Goal: Task Accomplishment & Management: Manage account settings

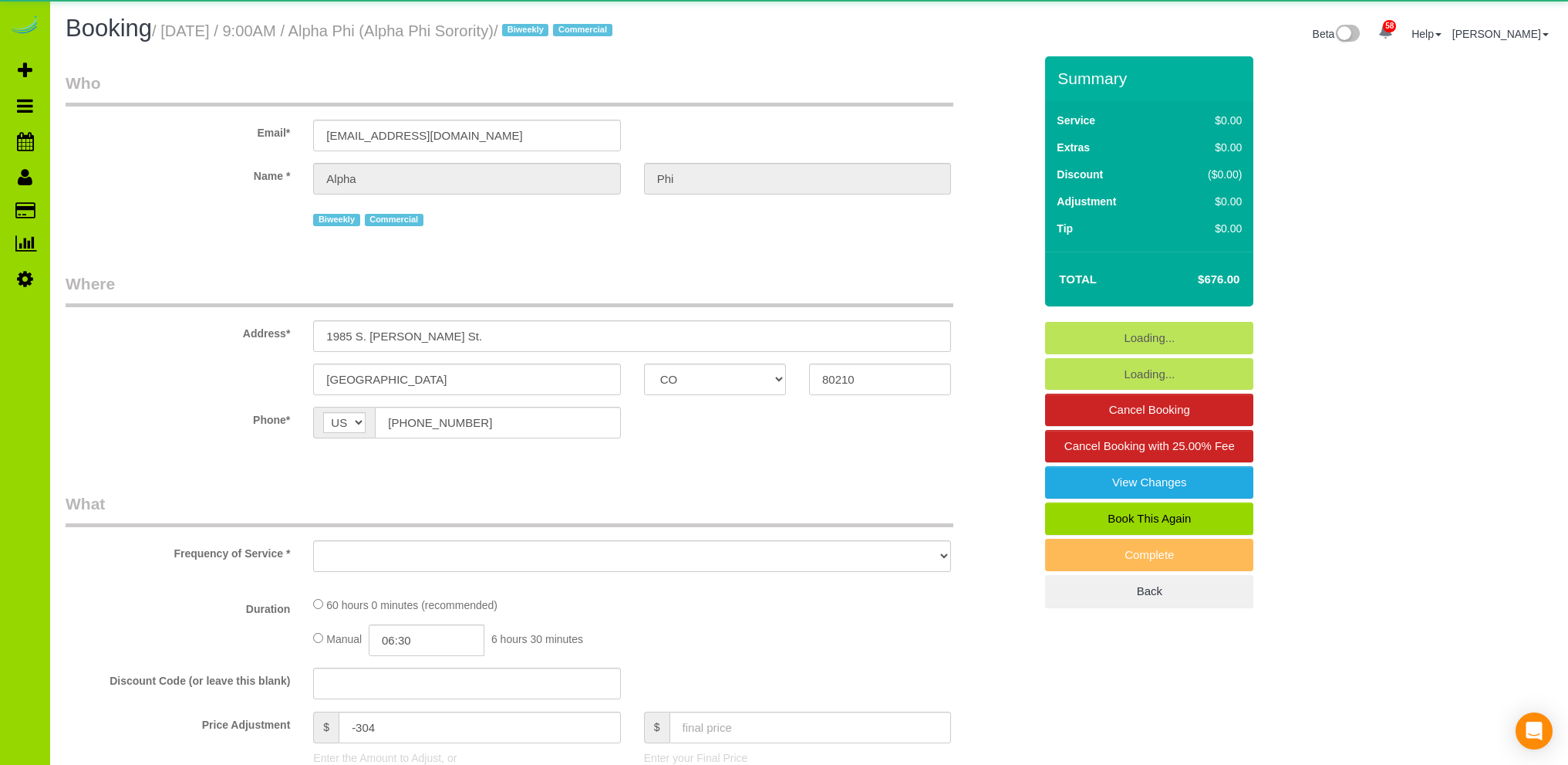
select select "CO"
select select "object:1081"
select select "string:fspay-35e32e0a-9ff9-4349-a3f9-ae8dd9c74e01"
select select "number:1"
select select "number:21"
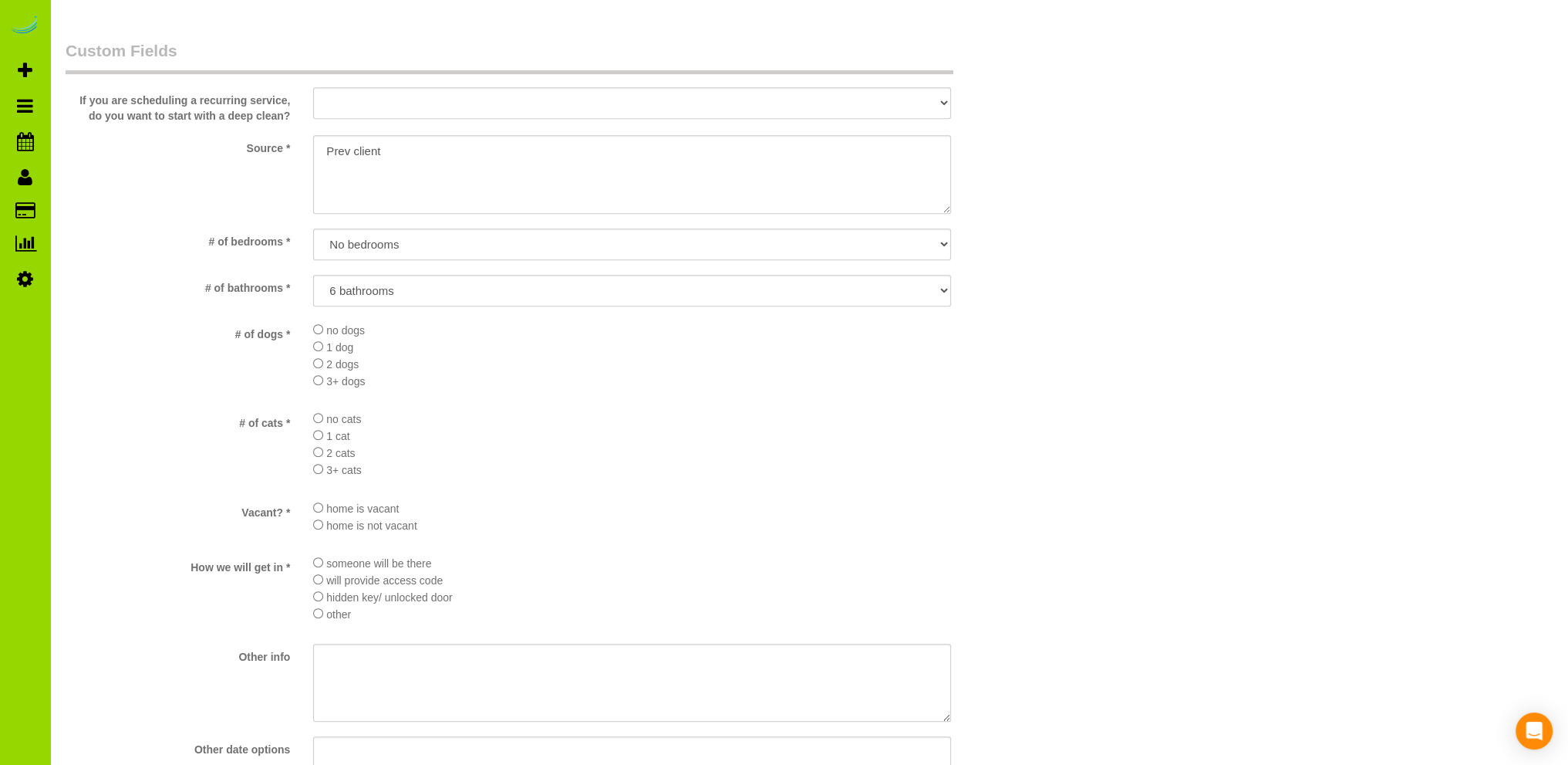
select select "object:1166"
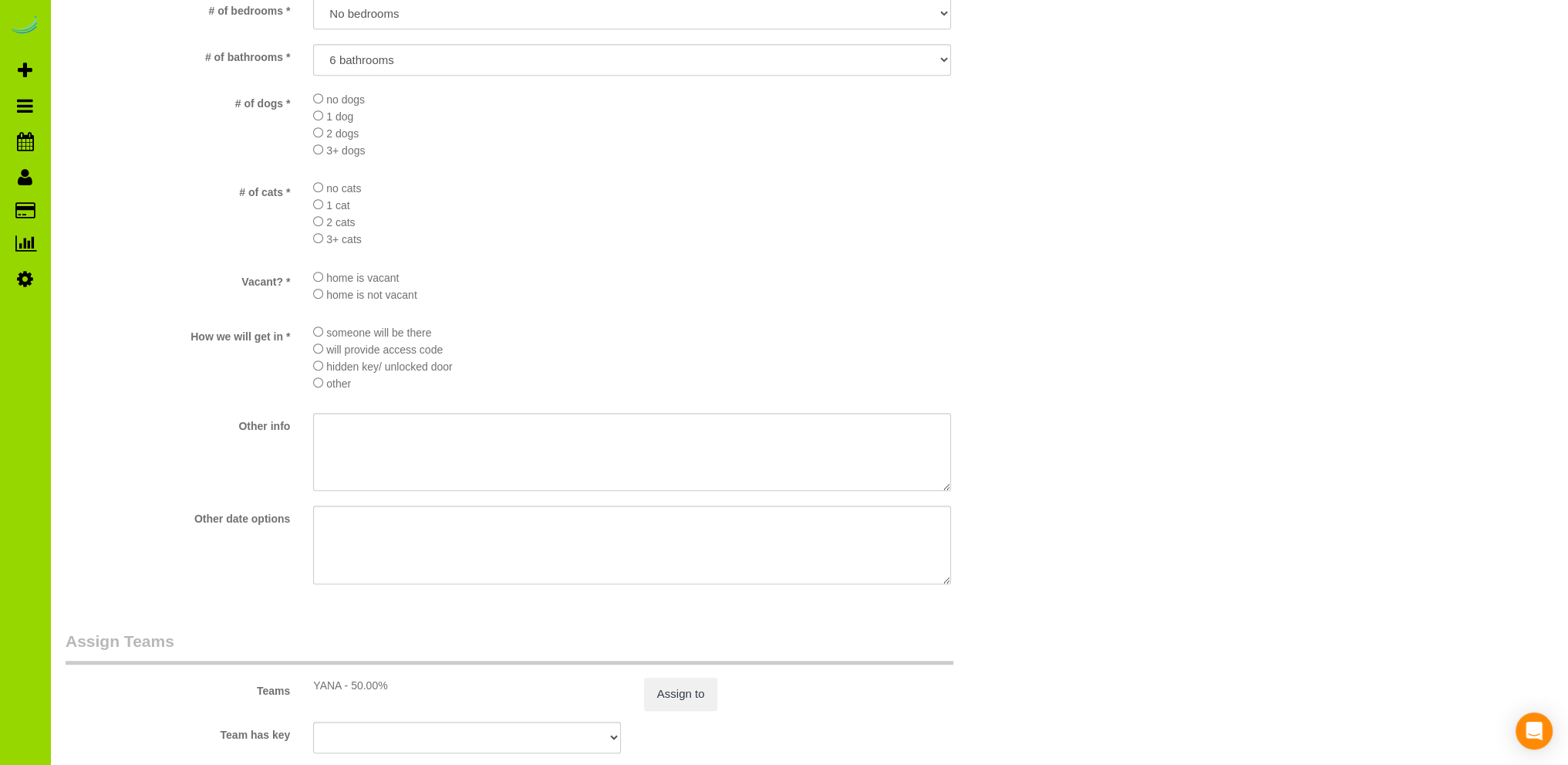
select select "3"
select select "spot1"
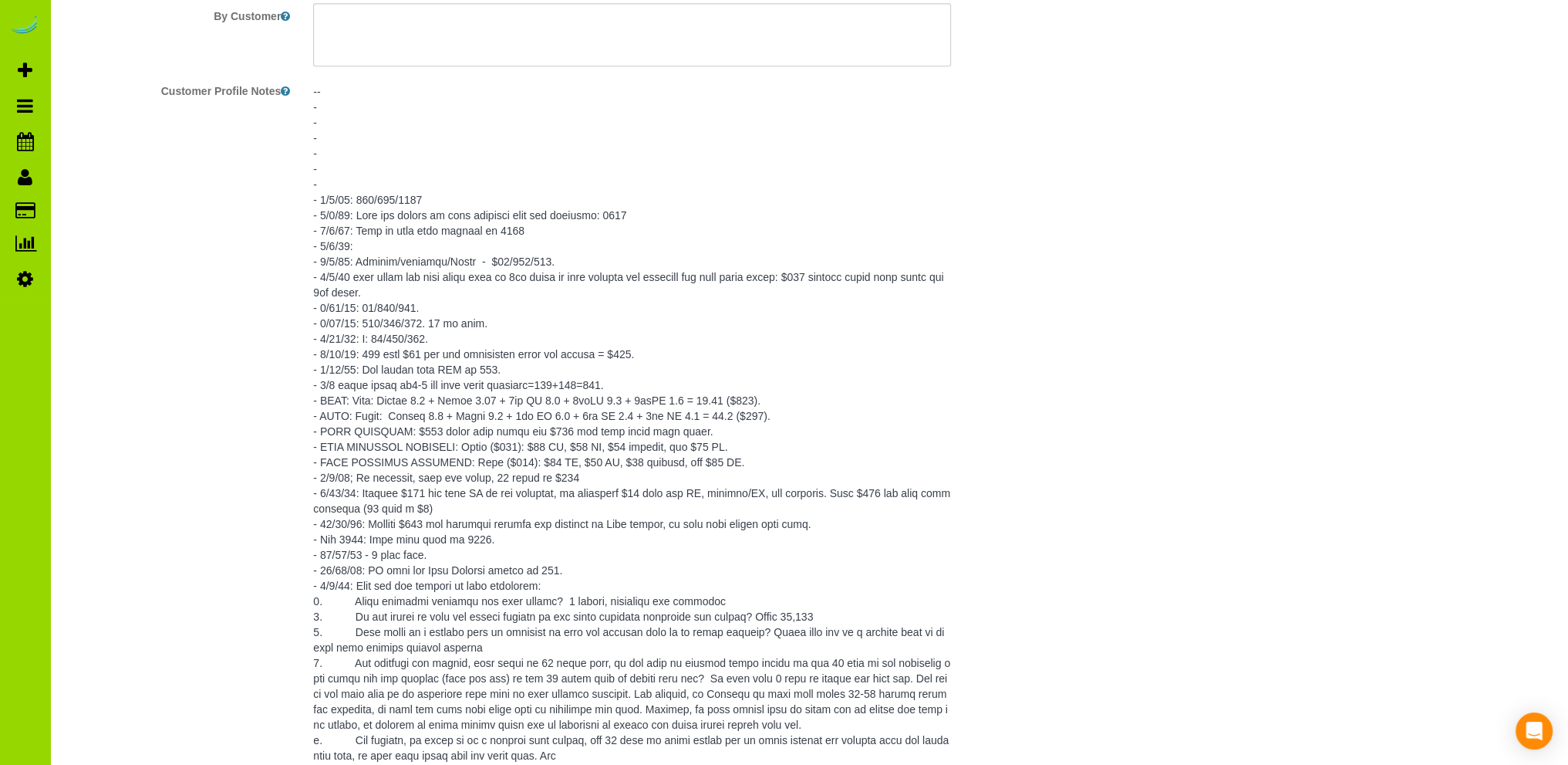
scroll to position [2237, 0]
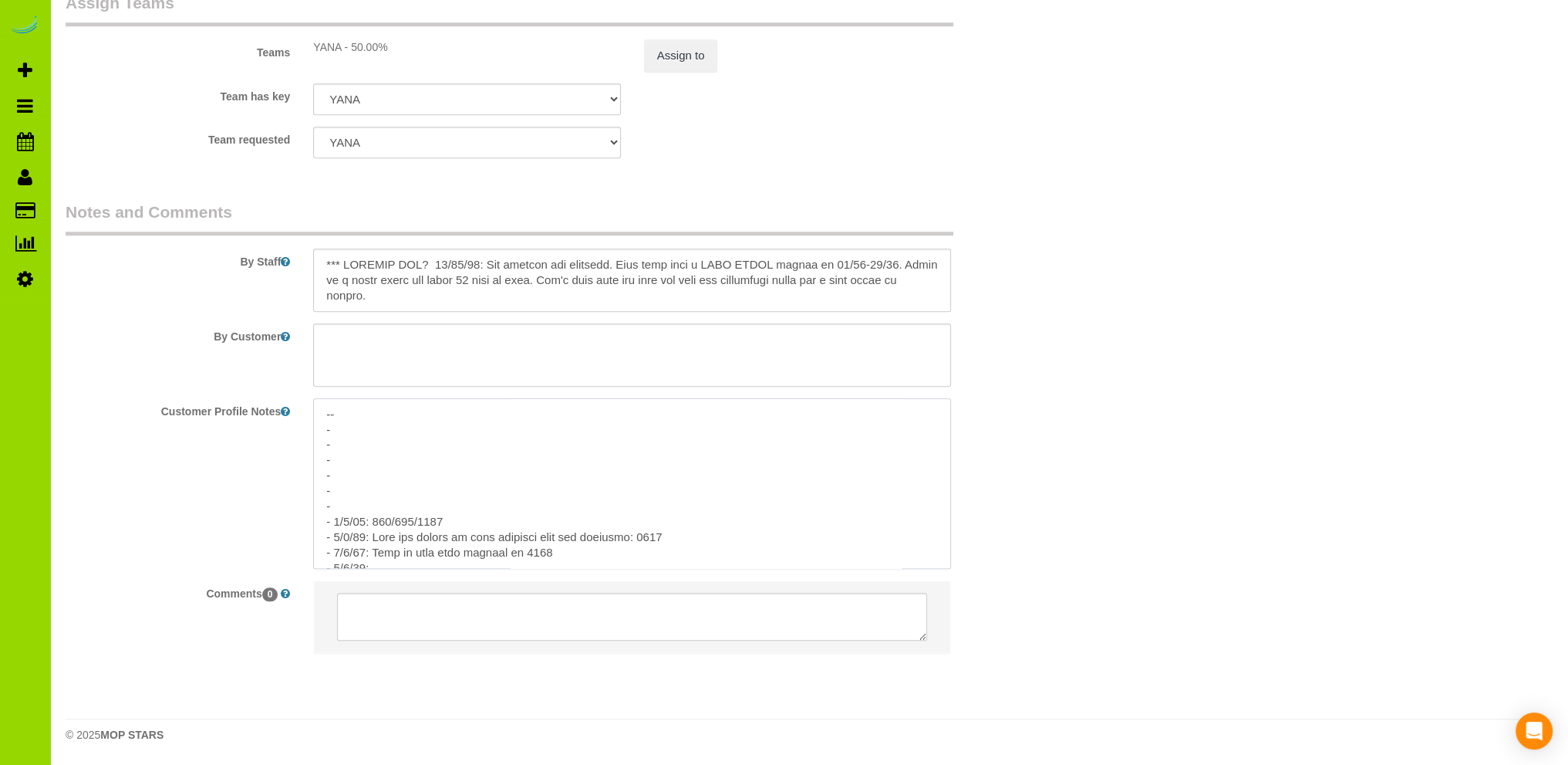
click at [377, 502] on textarea at bounding box center [632, 484] width 638 height 171
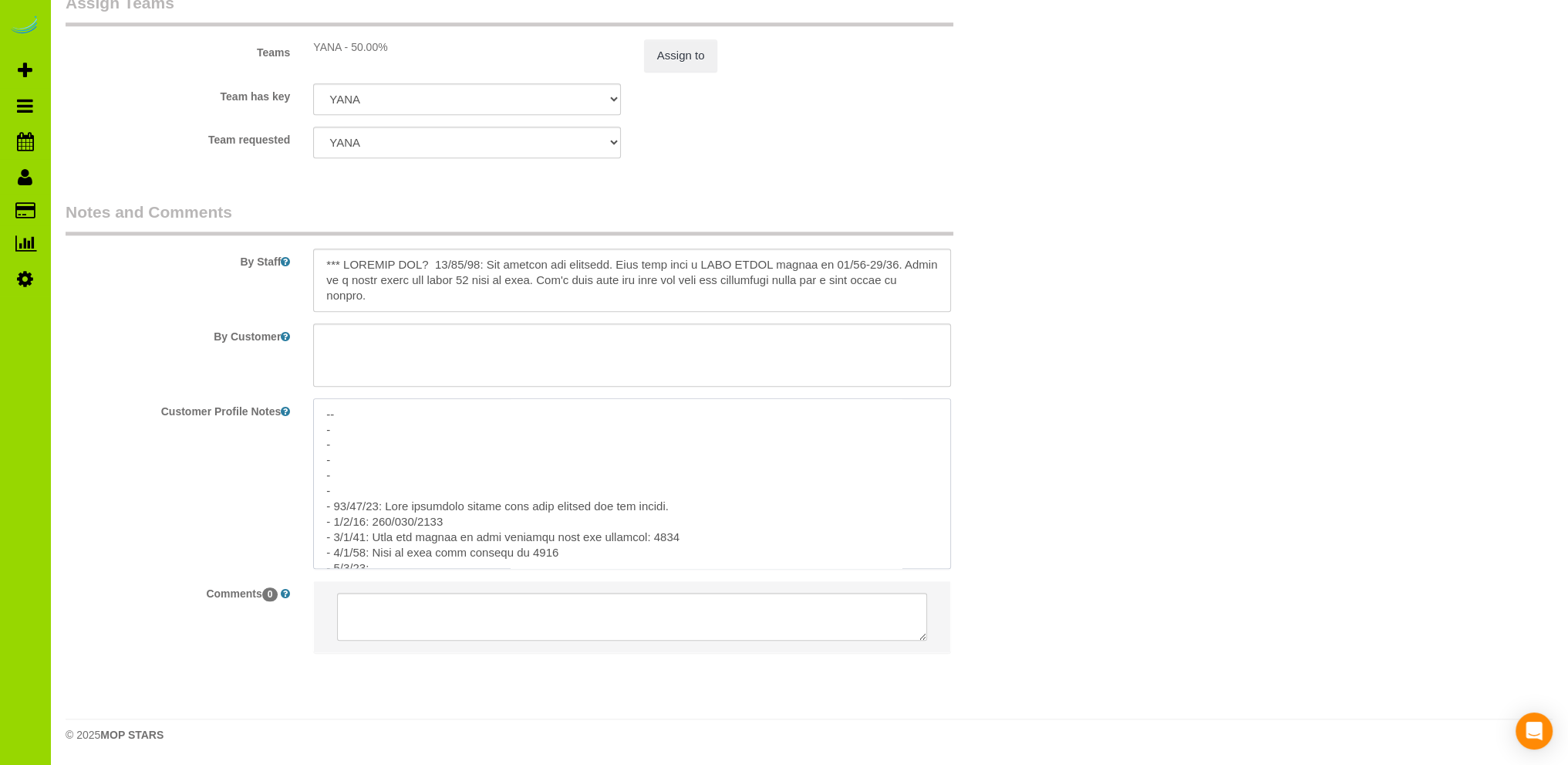
click at [674, 506] on textarea at bounding box center [632, 484] width 638 height 171
paste textarea "AS a reminder, for the bottom bunks, the white coverlet should go over the end …"
click at [673, 507] on textarea at bounding box center [632, 484] width 638 height 171
click at [484, 538] on textarea at bounding box center [632, 484] width 638 height 171
type textarea "-- - - - - - - [DATE]: Beds alternate colors with roll pillows top and bottom. …"
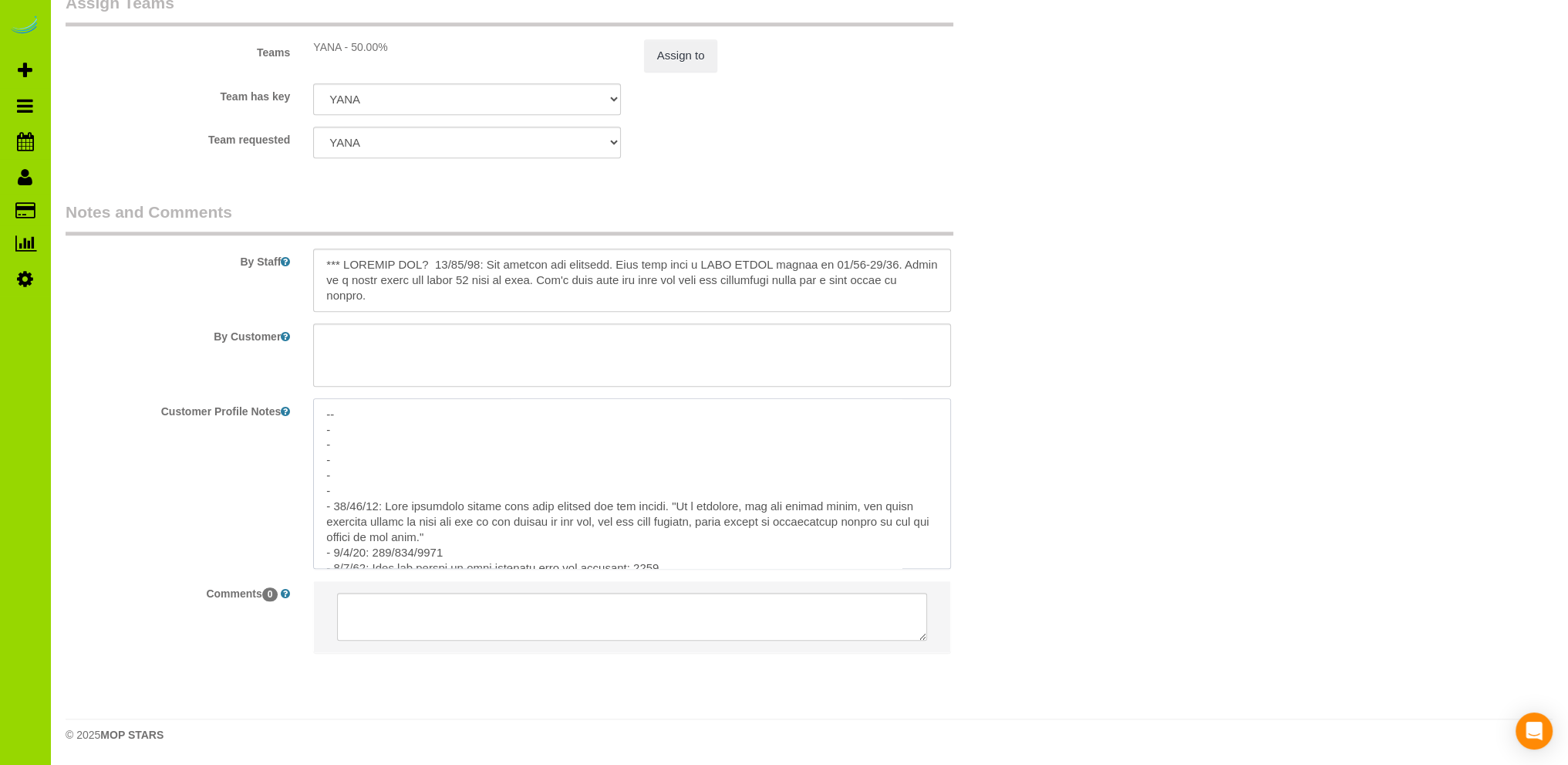
click at [537, 462] on textarea at bounding box center [632, 484] width 638 height 171
click at [144, 483] on div "Customer Profile Notes" at bounding box center [549, 484] width 991 height 171
